Goal: Task Accomplishment & Management: Manage account settings

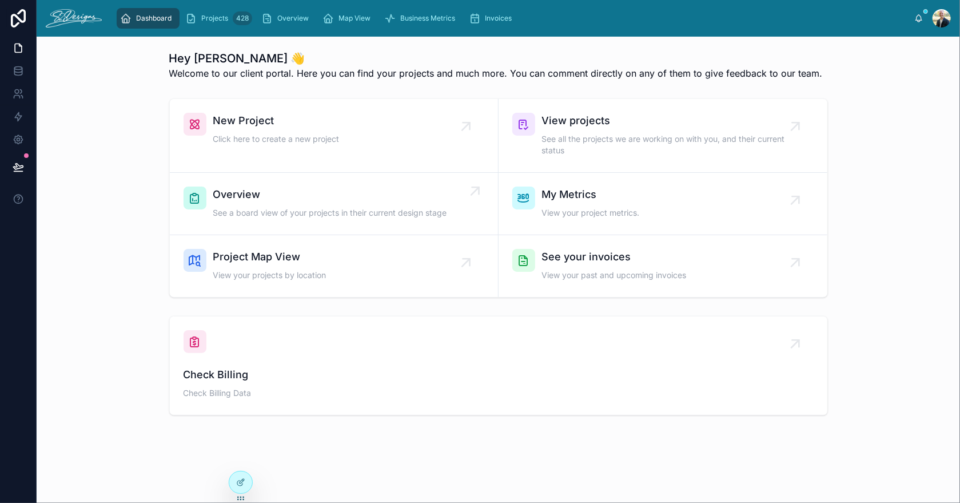
click at [356, 196] on span "Overview" at bounding box center [330, 194] width 234 height 16
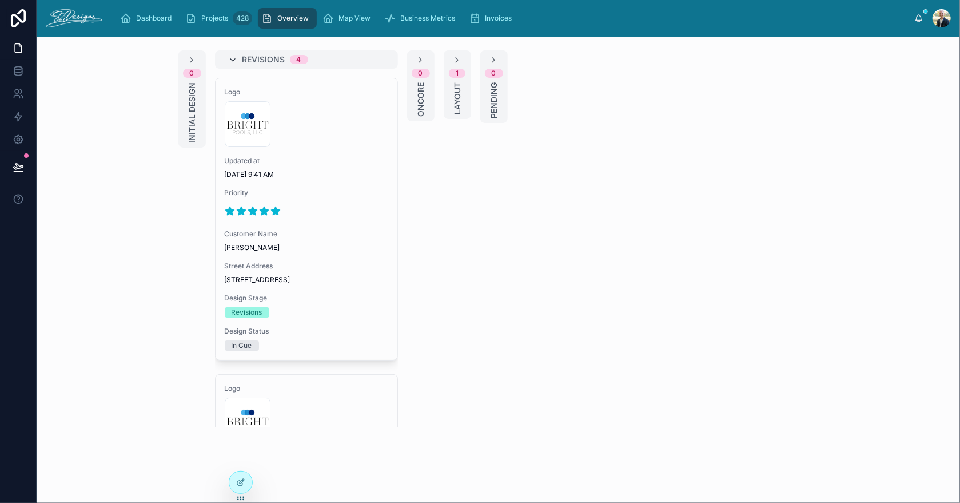
click at [230, 58] on icon at bounding box center [233, 59] width 9 height 9
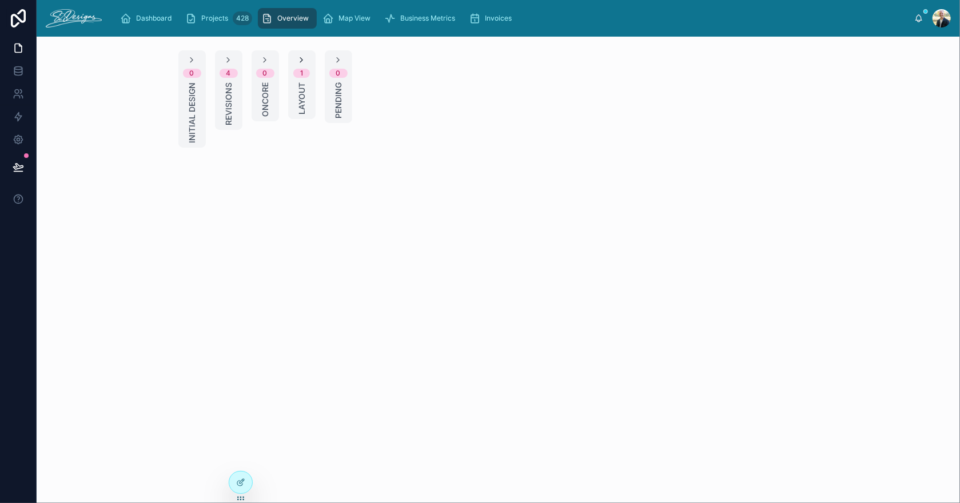
click at [300, 61] on icon at bounding box center [301, 59] width 9 height 9
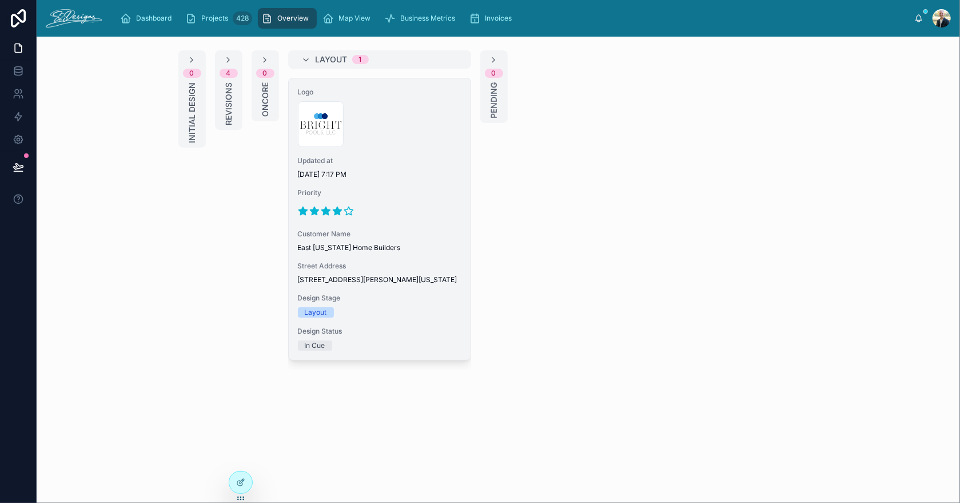
click at [419, 164] on span "Updated at" at bounding box center [380, 160] width 164 height 9
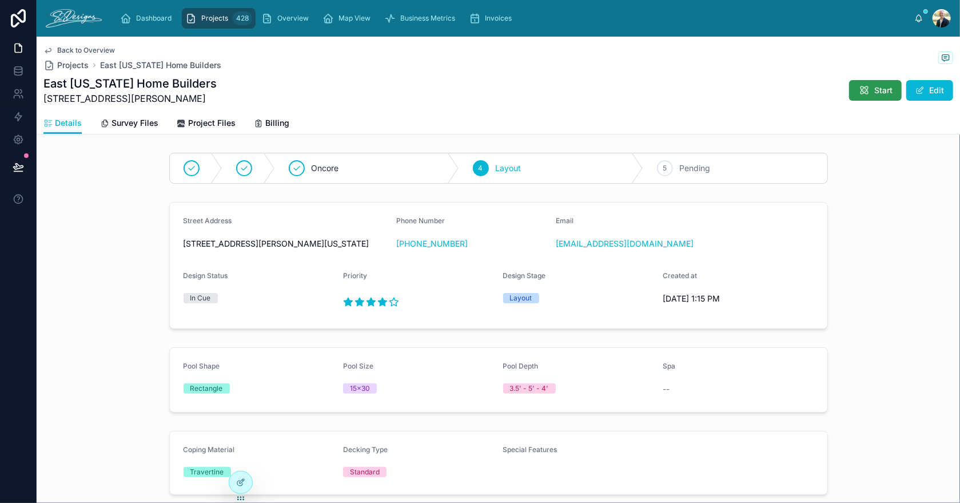
click at [874, 87] on span "Start" at bounding box center [883, 90] width 18 height 11
click at [205, 123] on span "Project Files" at bounding box center [211, 122] width 47 height 11
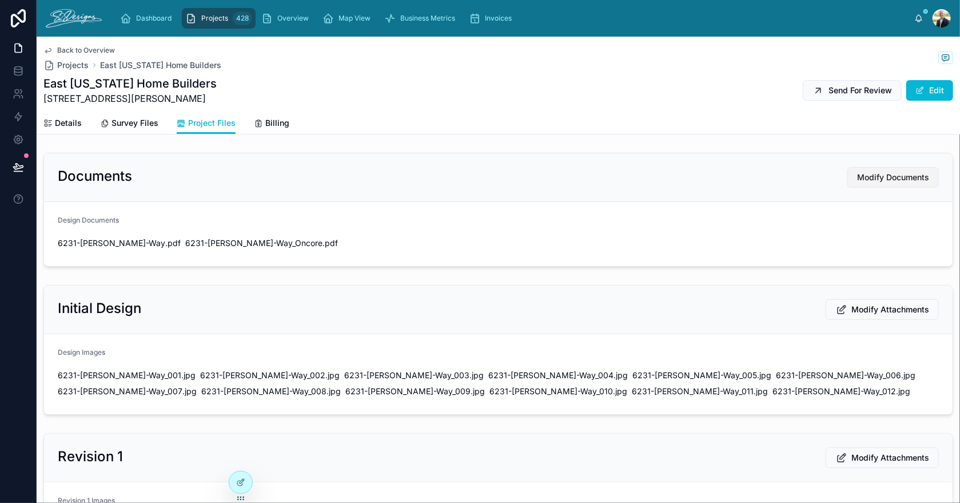
click at [876, 180] on span "Modify Documents" at bounding box center [893, 177] width 72 height 11
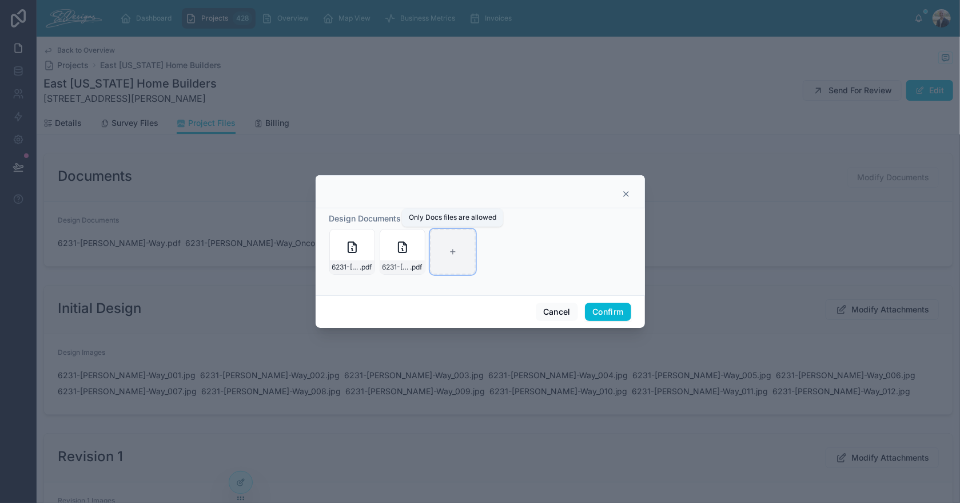
click at [454, 249] on icon at bounding box center [453, 252] width 8 height 8
type input "**********"
click at [604, 304] on button "Confirm" at bounding box center [608, 311] width 46 height 18
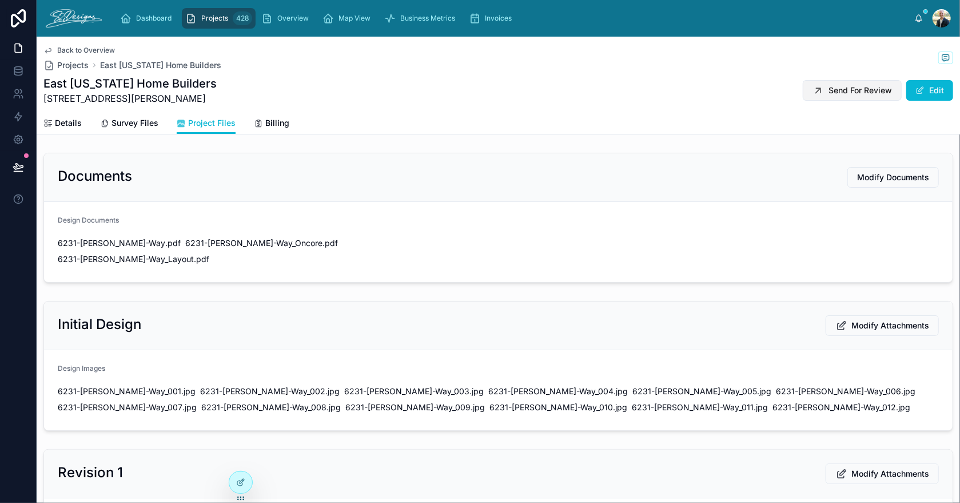
click at [834, 88] on span "Send For Review" at bounding box center [859, 90] width 63 height 11
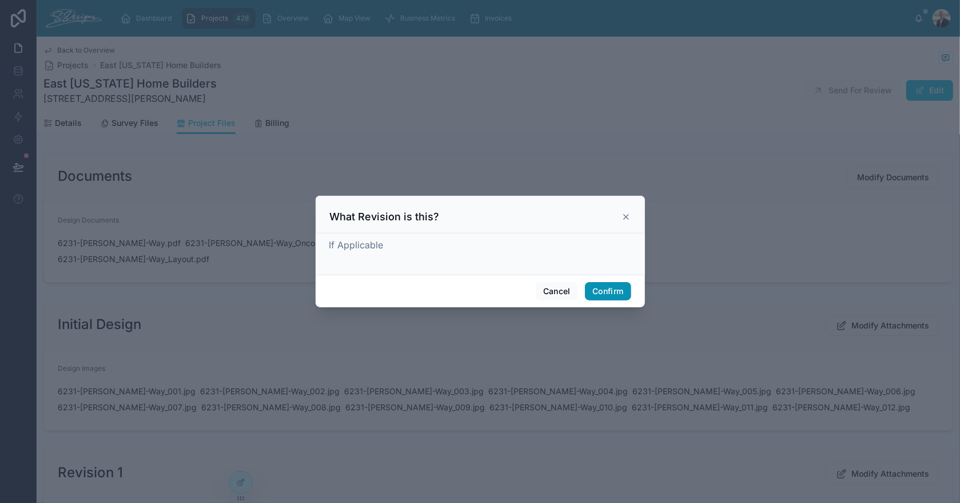
click at [620, 286] on button "Confirm" at bounding box center [608, 291] width 46 height 18
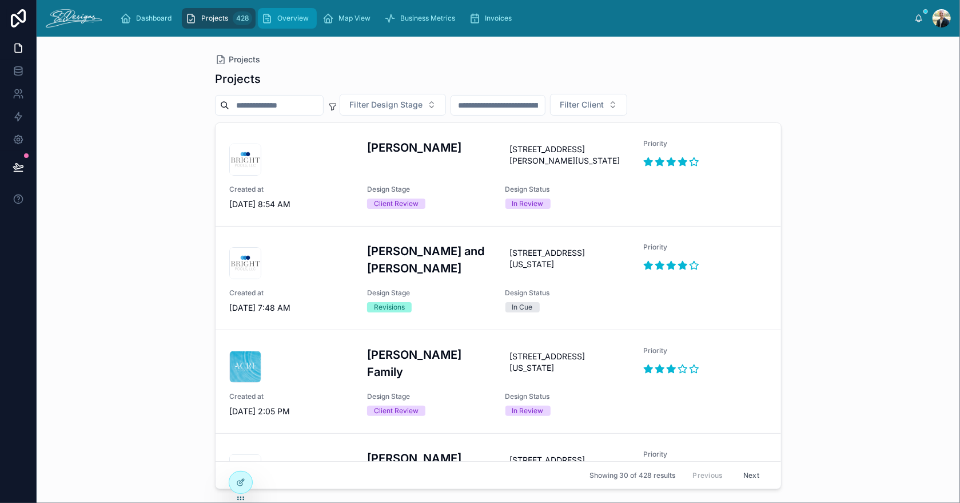
click at [287, 22] on span "Overview" at bounding box center [292, 18] width 31 height 9
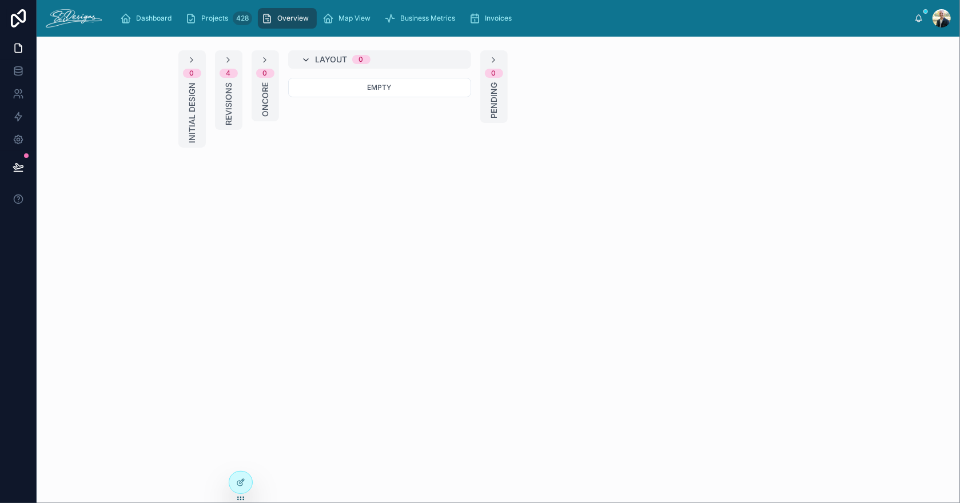
click at [309, 59] on icon at bounding box center [306, 59] width 9 height 9
click at [224, 101] on span "Revisions" at bounding box center [228, 103] width 11 height 43
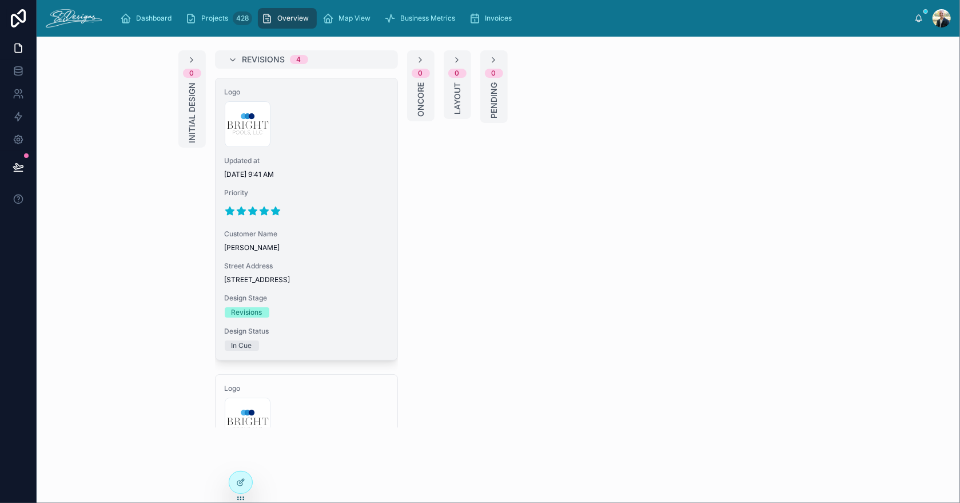
click at [301, 153] on div "Logo 300x300-logo .jpg Updated at [DATE] 9:41 AM Priority Customer Name [PERSON…" at bounding box center [307, 218] width 182 height 281
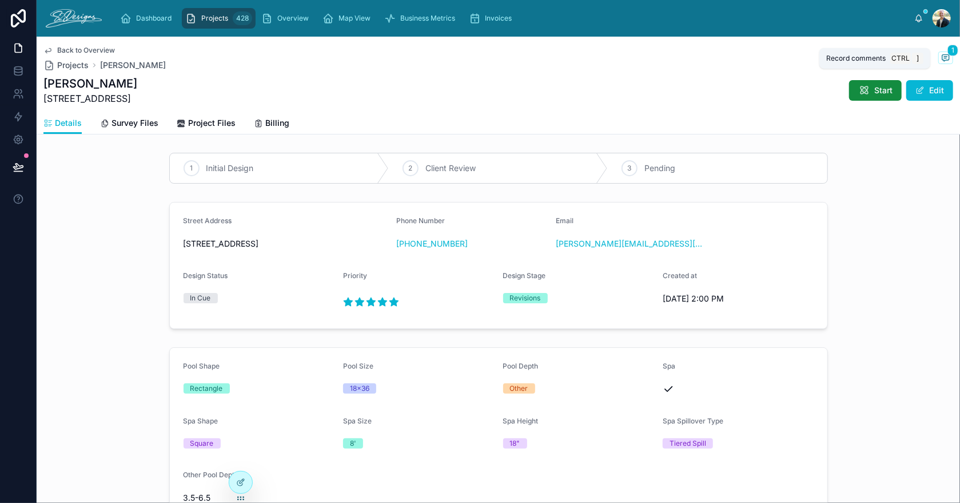
click at [942, 55] on icon at bounding box center [945, 57] width 7 height 6
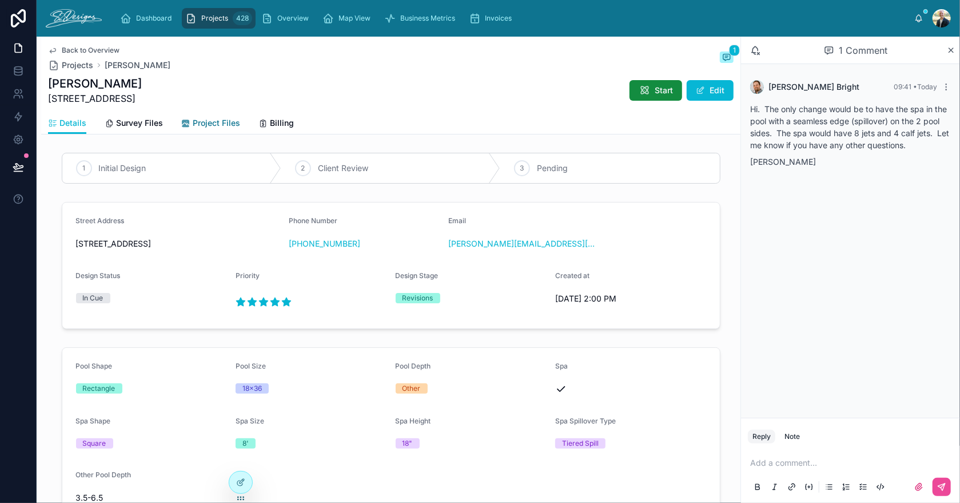
click at [208, 121] on span "Project Files" at bounding box center [216, 122] width 47 height 11
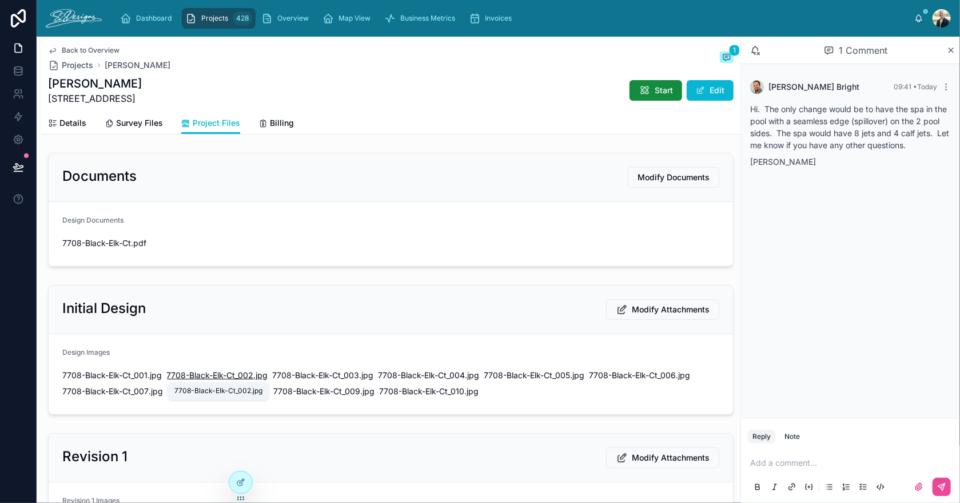
click at [223, 376] on span "7708-Black-Elk-Ct_002" at bounding box center [209, 374] width 87 height 11
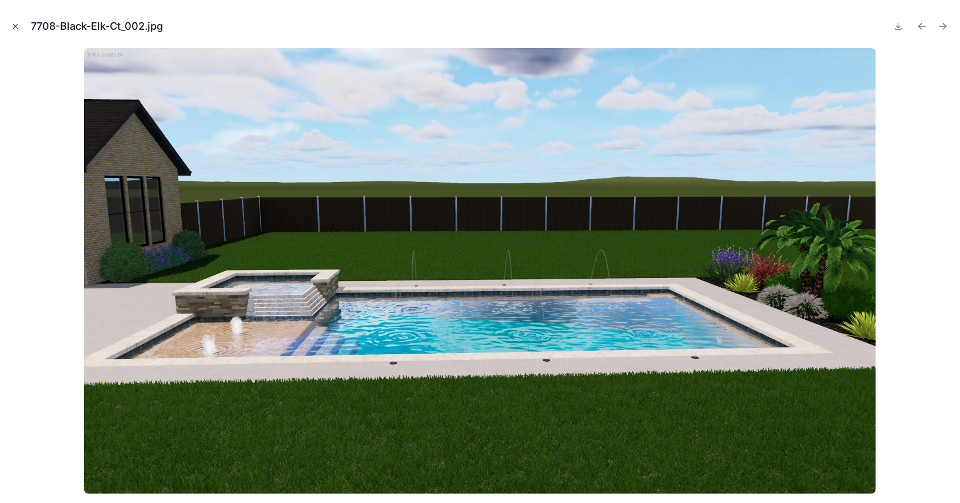
click at [15, 27] on icon "Close modal" at bounding box center [16, 27] width 4 height 4
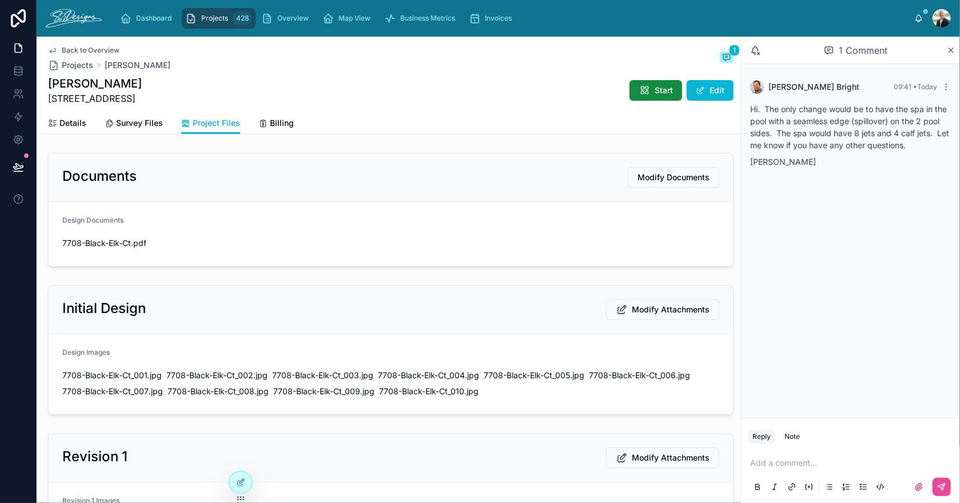
click at [71, 47] on span "Back to Overview" at bounding box center [91, 50] width 58 height 9
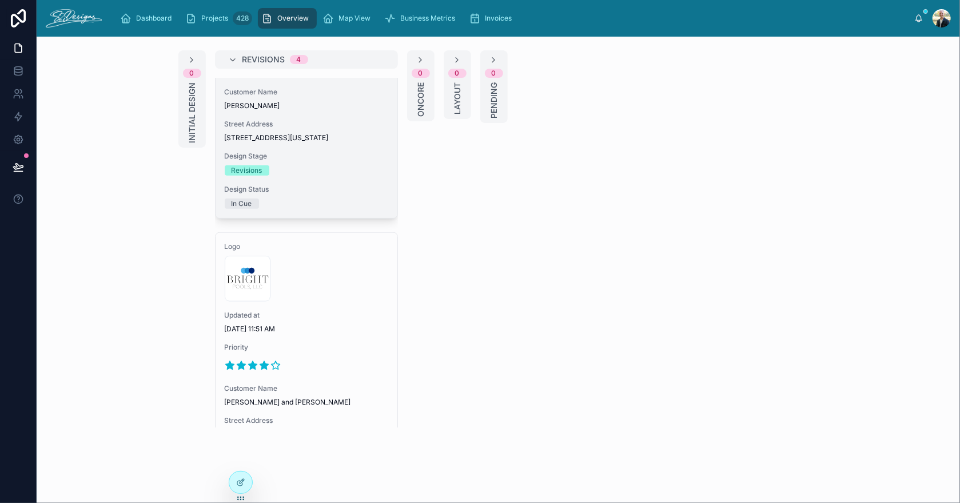
scroll to position [856, 0]
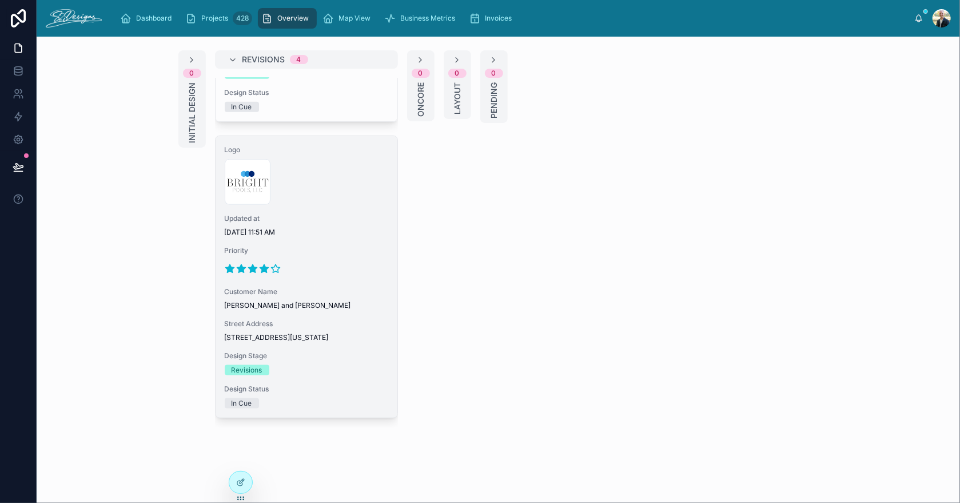
click at [338, 265] on div at bounding box center [307, 269] width 164 height 18
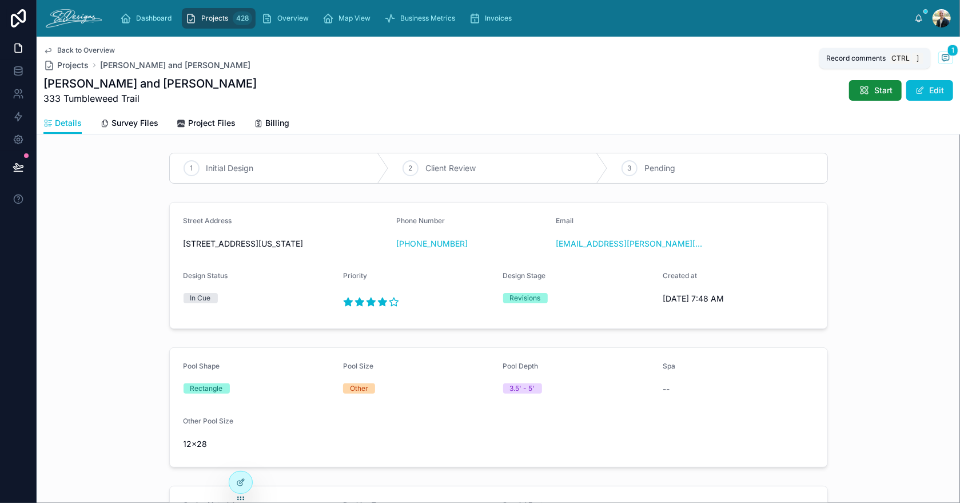
click at [941, 57] on icon at bounding box center [945, 57] width 9 height 9
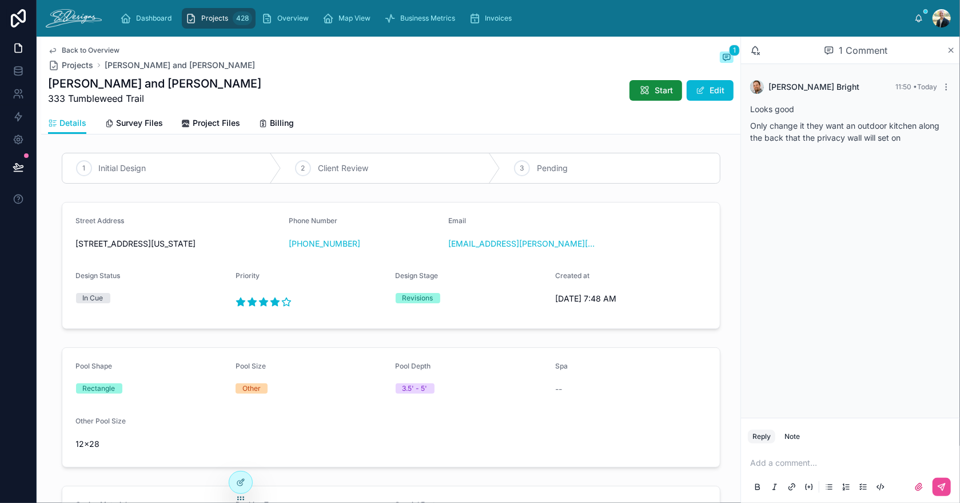
click at [950, 49] on icon at bounding box center [951, 50] width 5 height 5
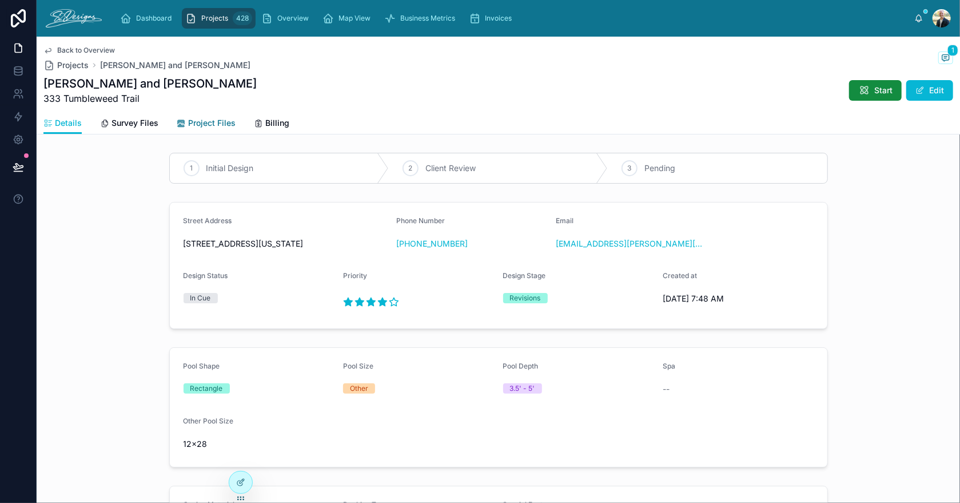
click at [211, 122] on span "Project Files" at bounding box center [211, 122] width 47 height 11
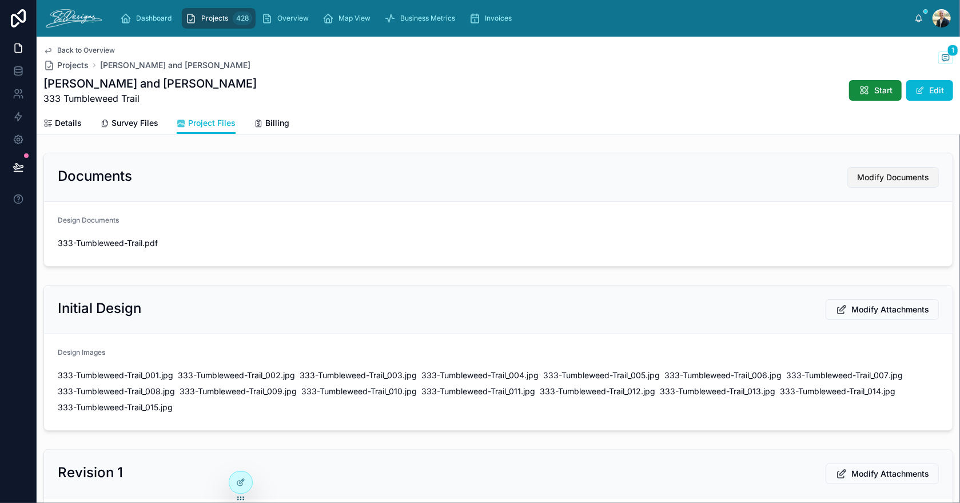
click at [873, 177] on span "Modify Documents" at bounding box center [893, 177] width 72 height 11
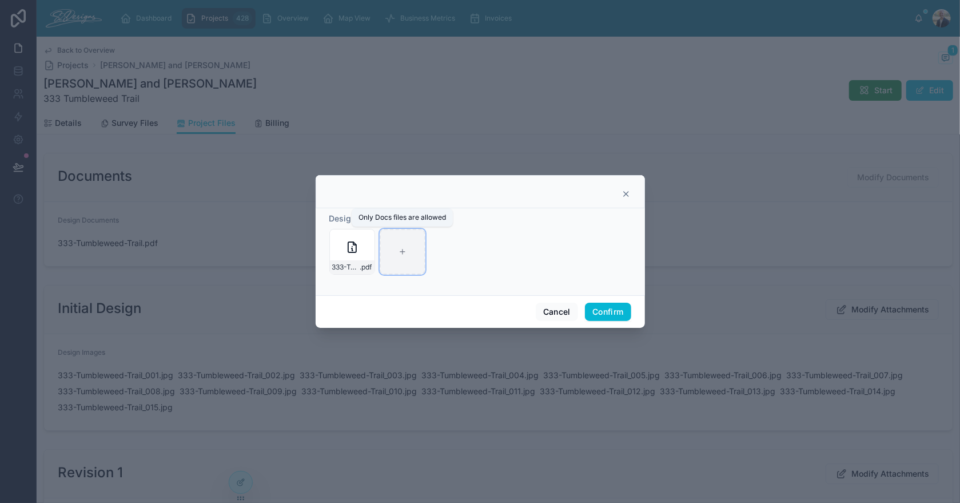
click at [408, 249] on div at bounding box center [403, 252] width 46 height 46
type input "**********"
click at [596, 311] on button "Confirm" at bounding box center [608, 311] width 46 height 18
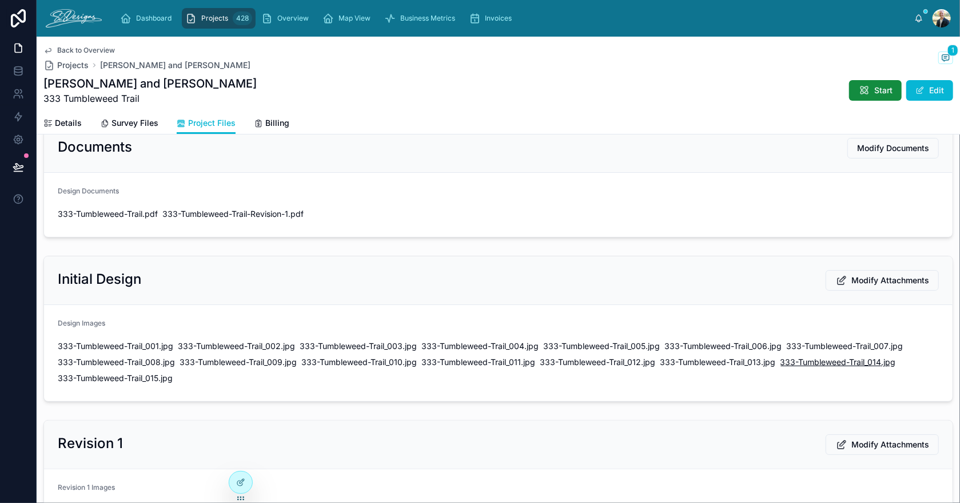
scroll to position [114, 0]
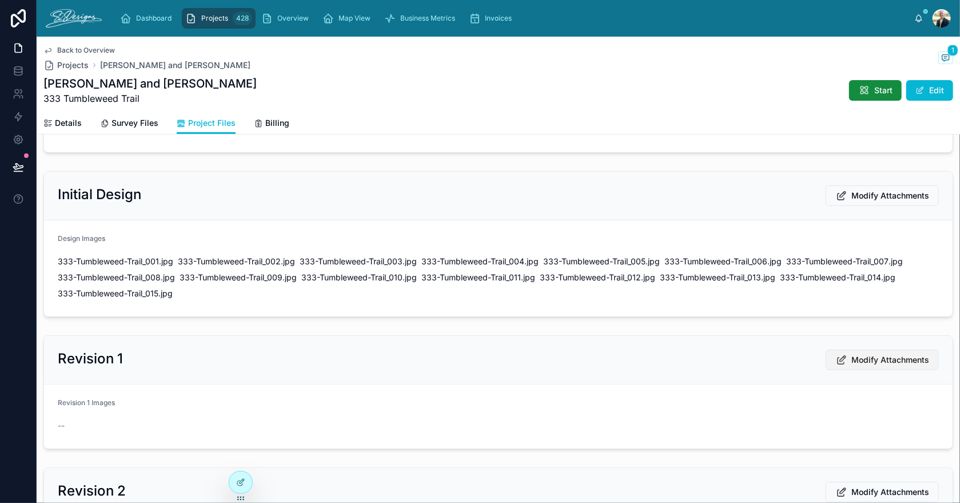
click at [877, 357] on span "Modify Attachments" at bounding box center [890, 359] width 78 height 11
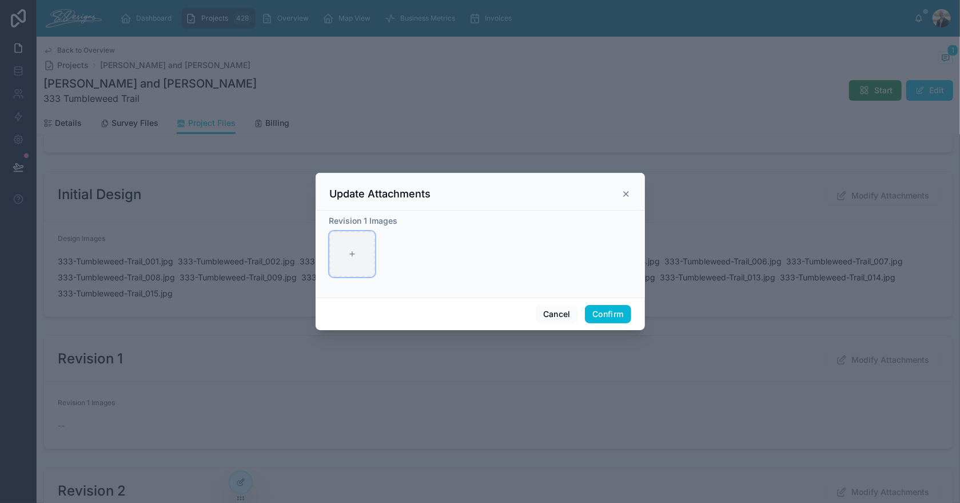
click at [345, 259] on div at bounding box center [352, 254] width 46 height 46
type input "**********"
click at [610, 308] on button "Confirm" at bounding box center [608, 314] width 46 height 18
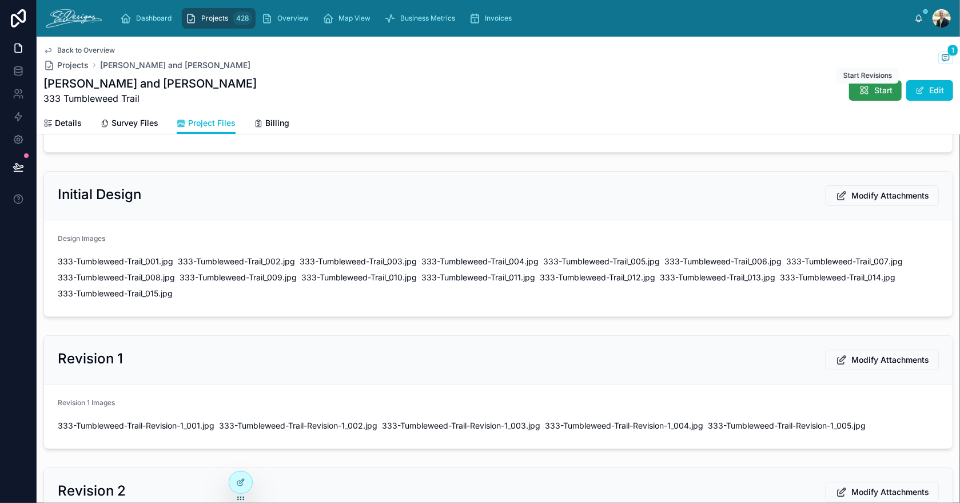
click at [851, 98] on button "Start" at bounding box center [875, 90] width 53 height 21
click at [828, 86] on span "Send For Review" at bounding box center [859, 90] width 63 height 11
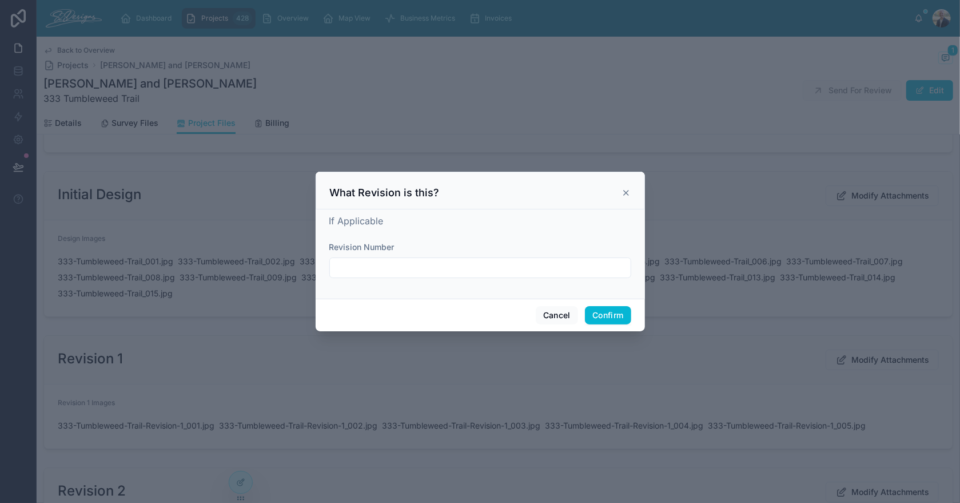
click at [521, 271] on input "text" at bounding box center [480, 268] width 301 height 16
type input "**********"
click at [614, 321] on button "Confirm" at bounding box center [608, 315] width 46 height 18
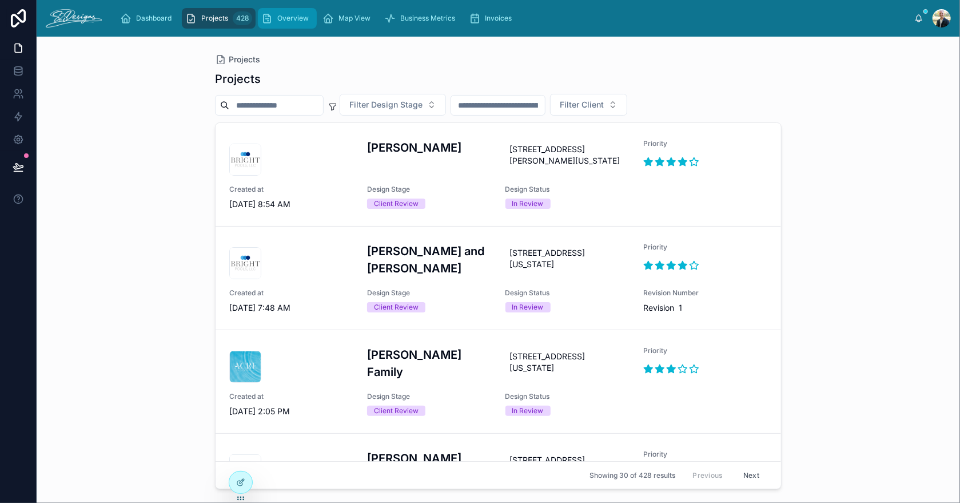
click at [282, 14] on span "Overview" at bounding box center [292, 18] width 31 height 9
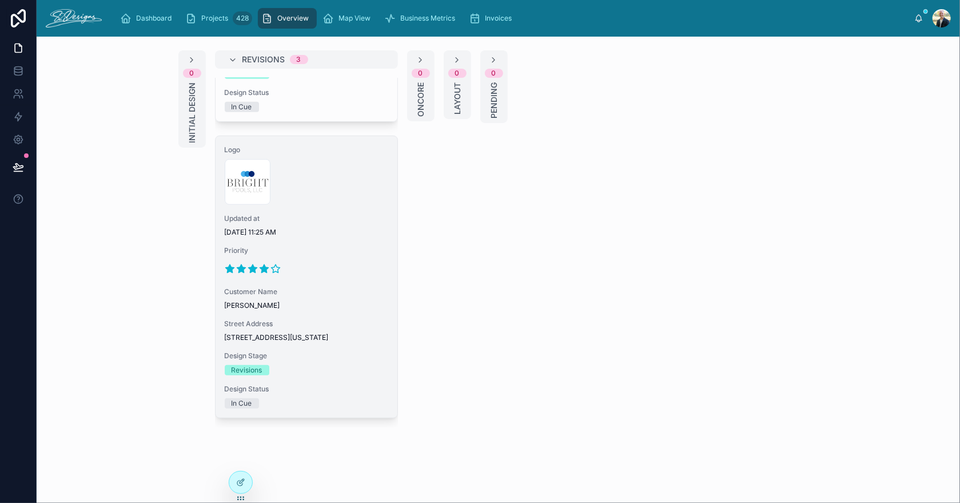
scroll to position [551, 0]
click at [336, 273] on div "Logo 300x300-logo .jpg Updated at [DATE] 11:25 AM Priority Customer Name [PERSO…" at bounding box center [307, 276] width 182 height 281
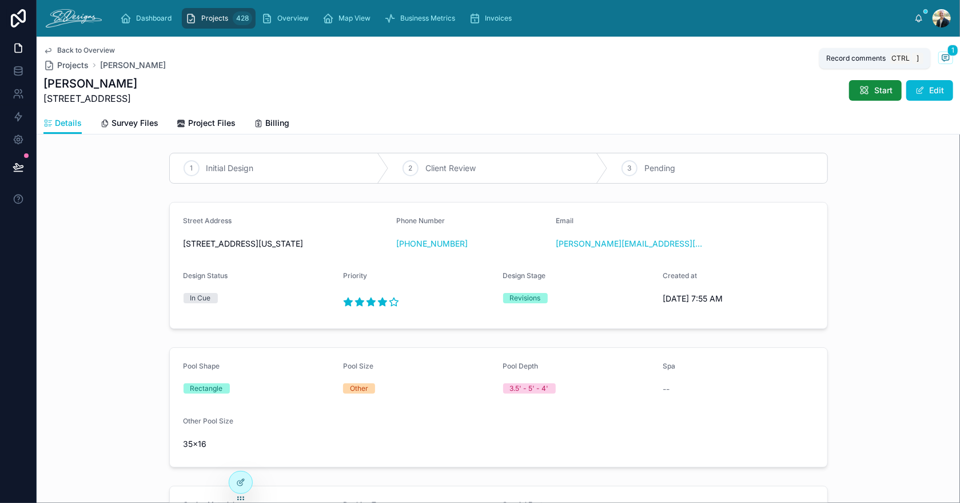
click at [938, 61] on span at bounding box center [945, 57] width 15 height 13
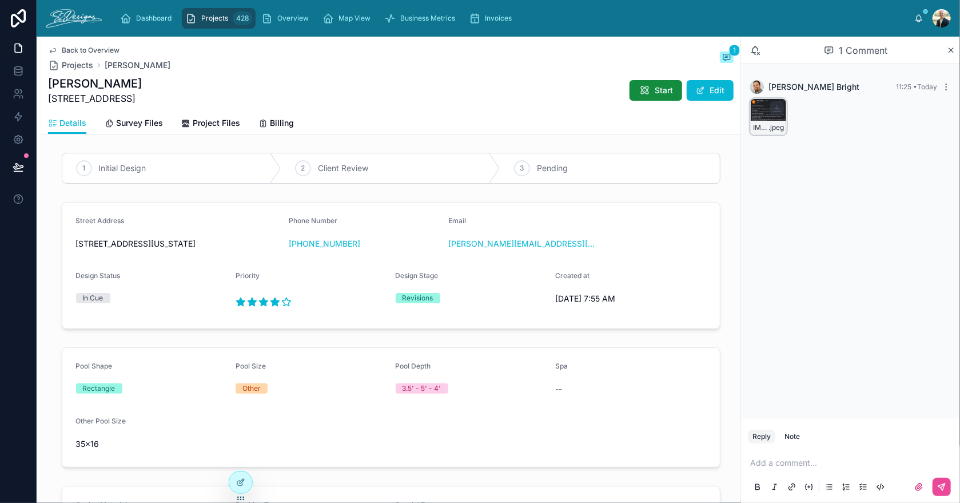
click at [756, 110] on div "IMG_2606 .jpeg" at bounding box center [768, 116] width 37 height 37
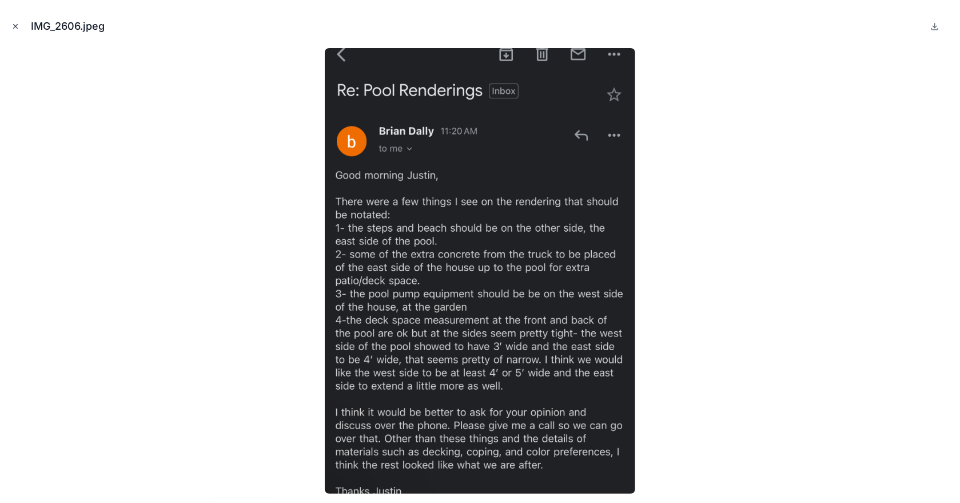
click at [11, 23] on icon "Close modal" at bounding box center [15, 26] width 8 height 8
